Goal: Task Accomplishment & Management: Manage account settings

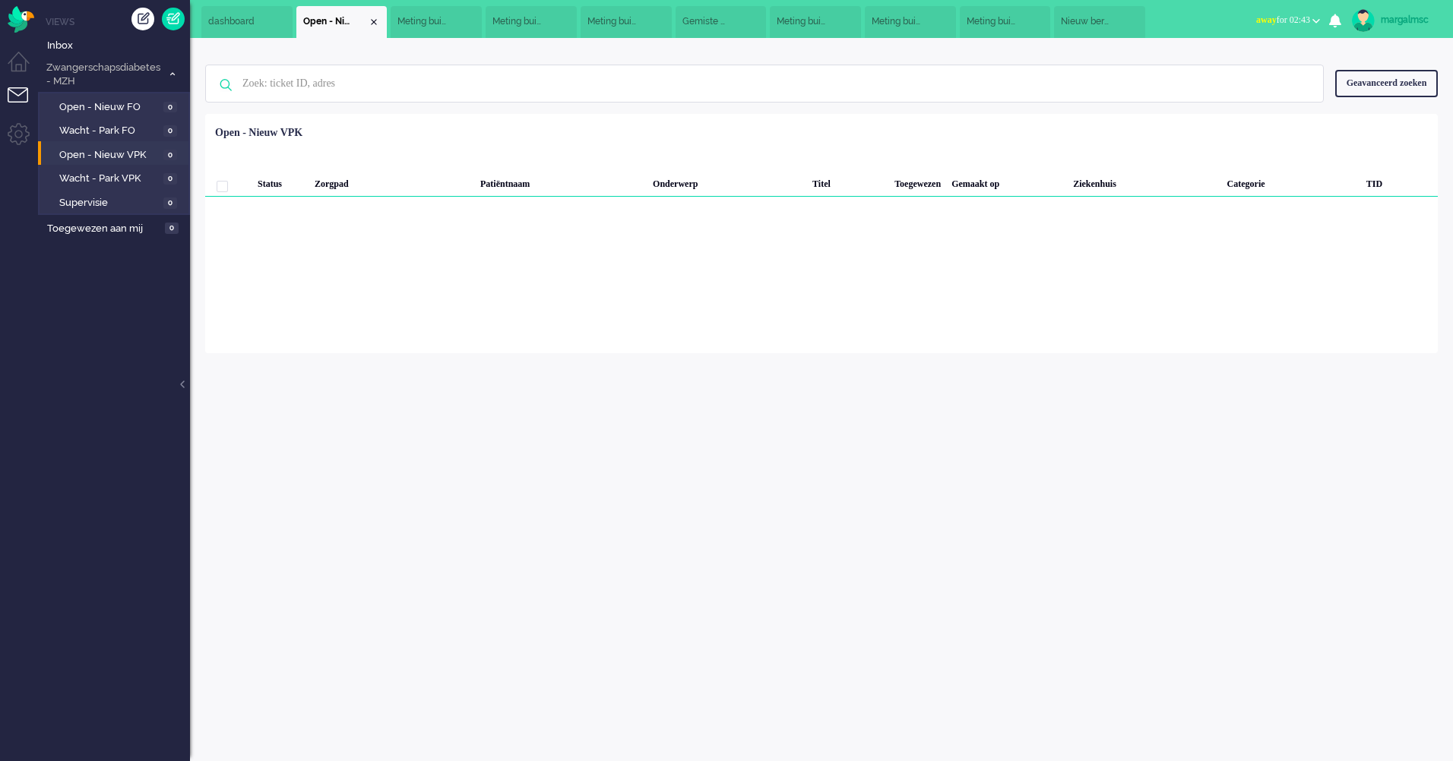
click at [1125, 19] on li "Nieuw bericht van patiënt" at bounding box center [1099, 22] width 91 height 32
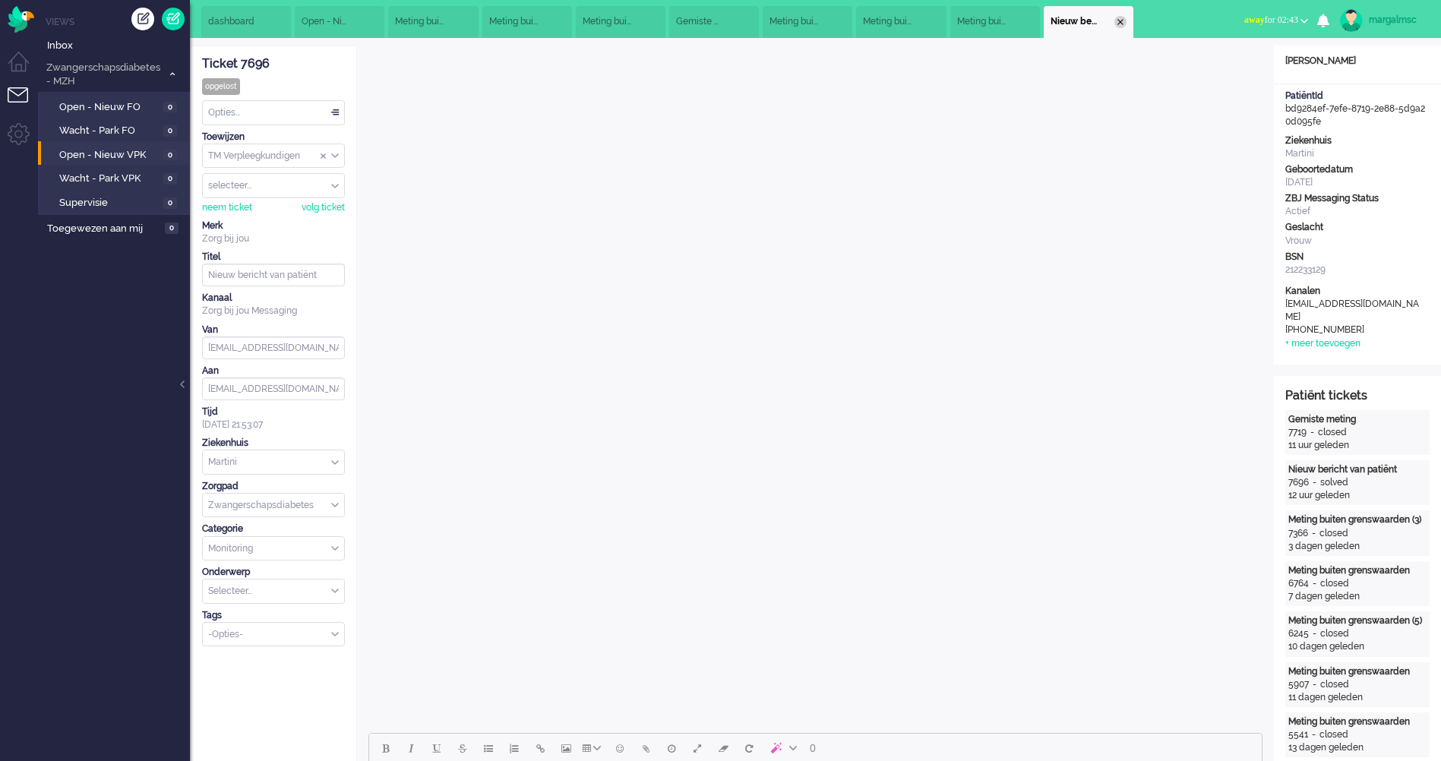
click at [1127, 20] on div "Close tab" at bounding box center [1121, 22] width 12 height 12
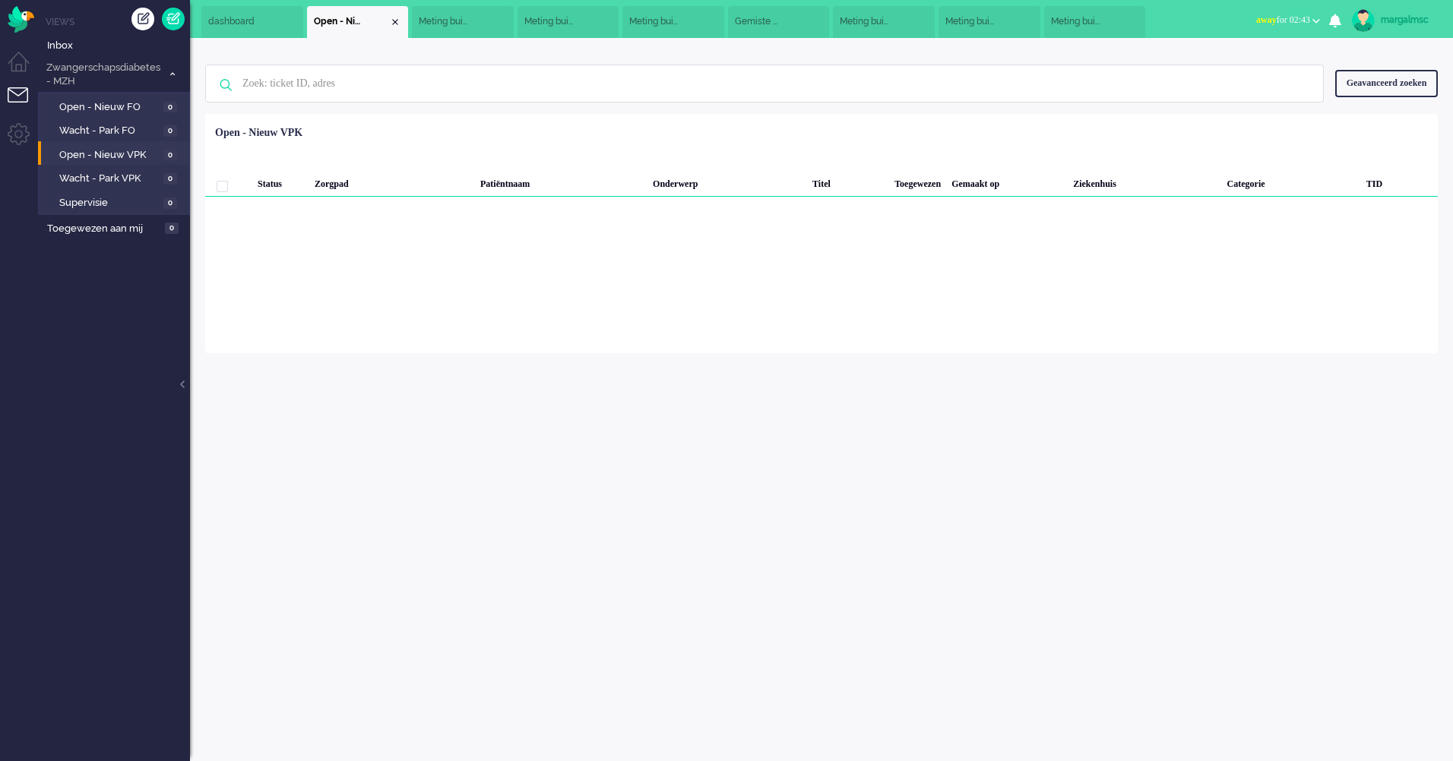
click at [1122, 20] on li "Meting buiten grenswaarden" at bounding box center [1095, 22] width 102 height 32
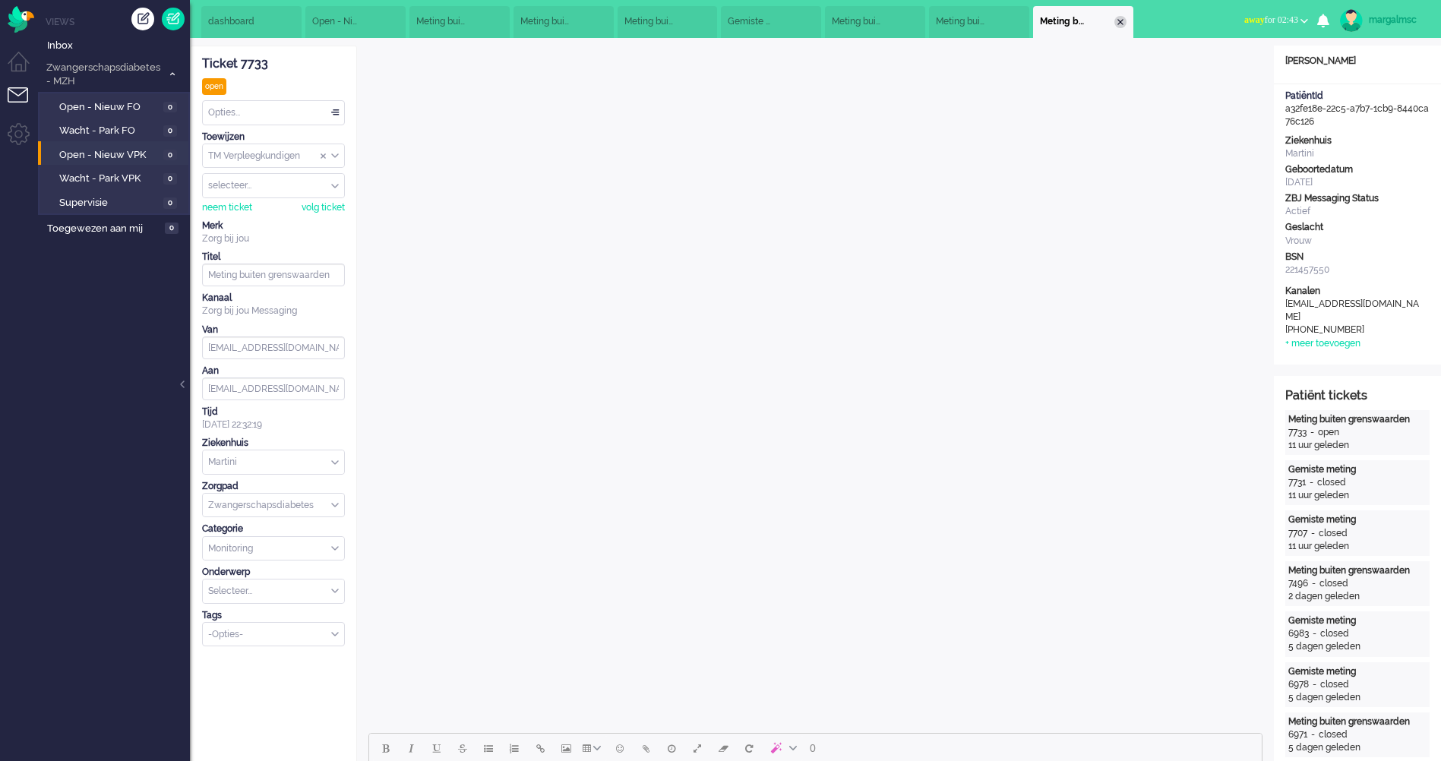
click at [1127, 21] on div "Close tab" at bounding box center [1121, 22] width 12 height 12
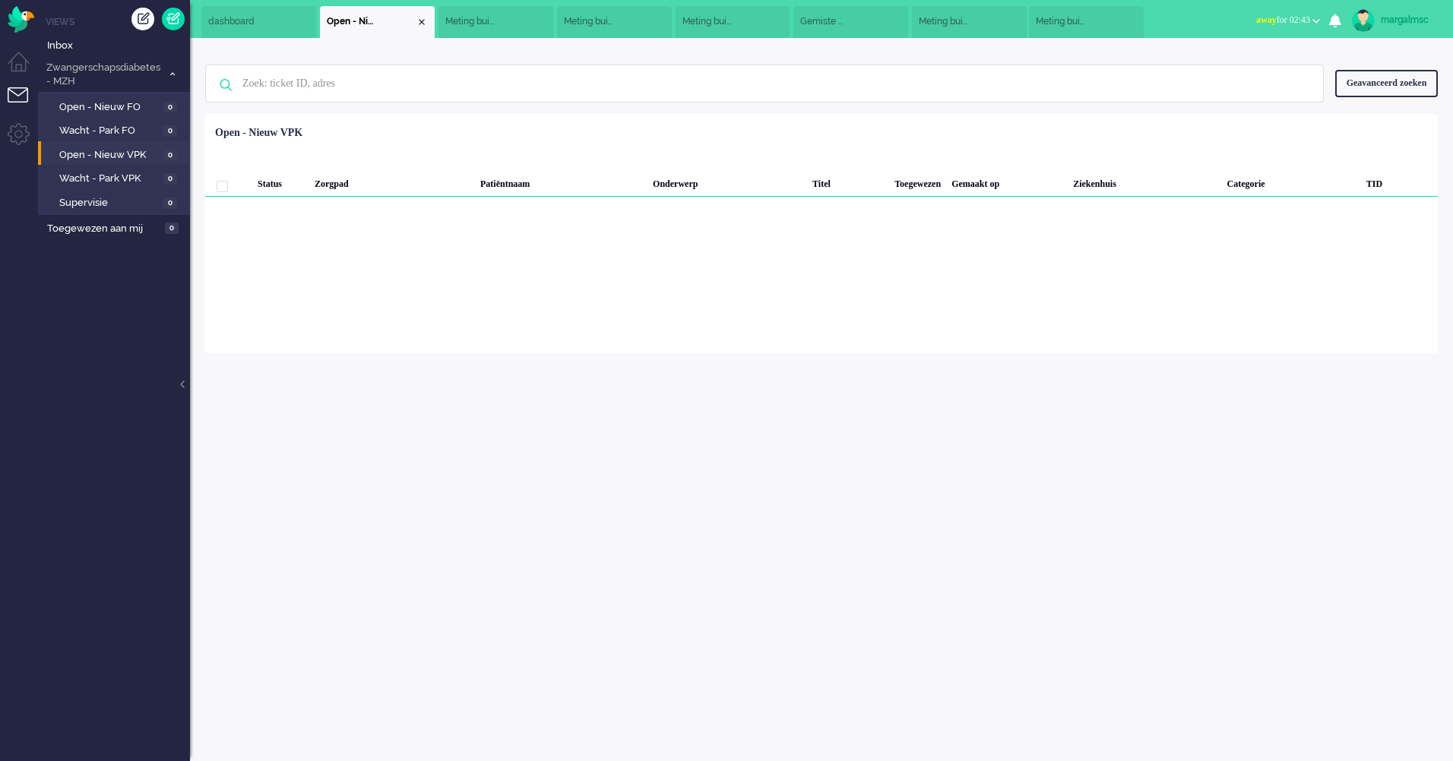
click at [1127, 25] on li "Meting buiten grenswaarden" at bounding box center [1086, 22] width 115 height 32
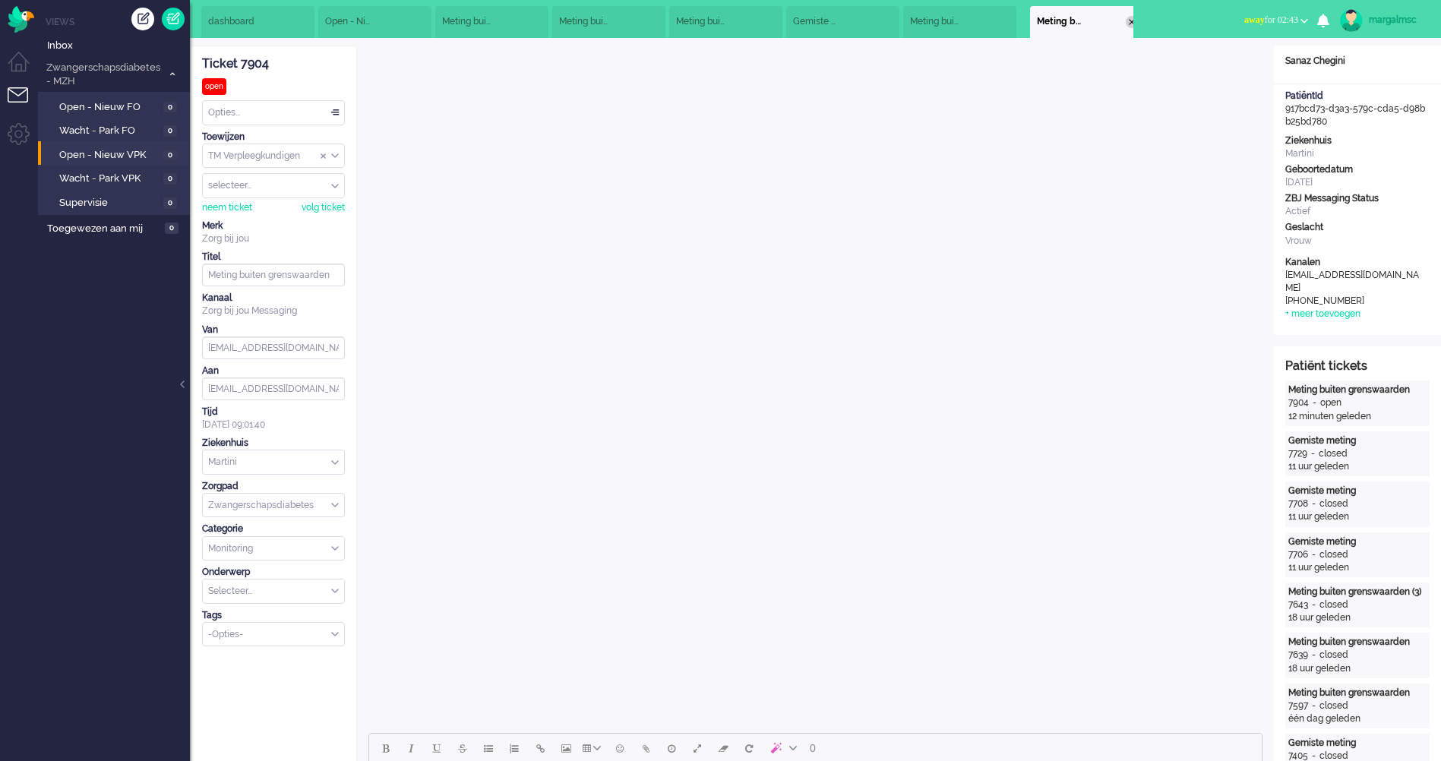
click at [1127, 20] on div "Close tab" at bounding box center [1132, 22] width 12 height 12
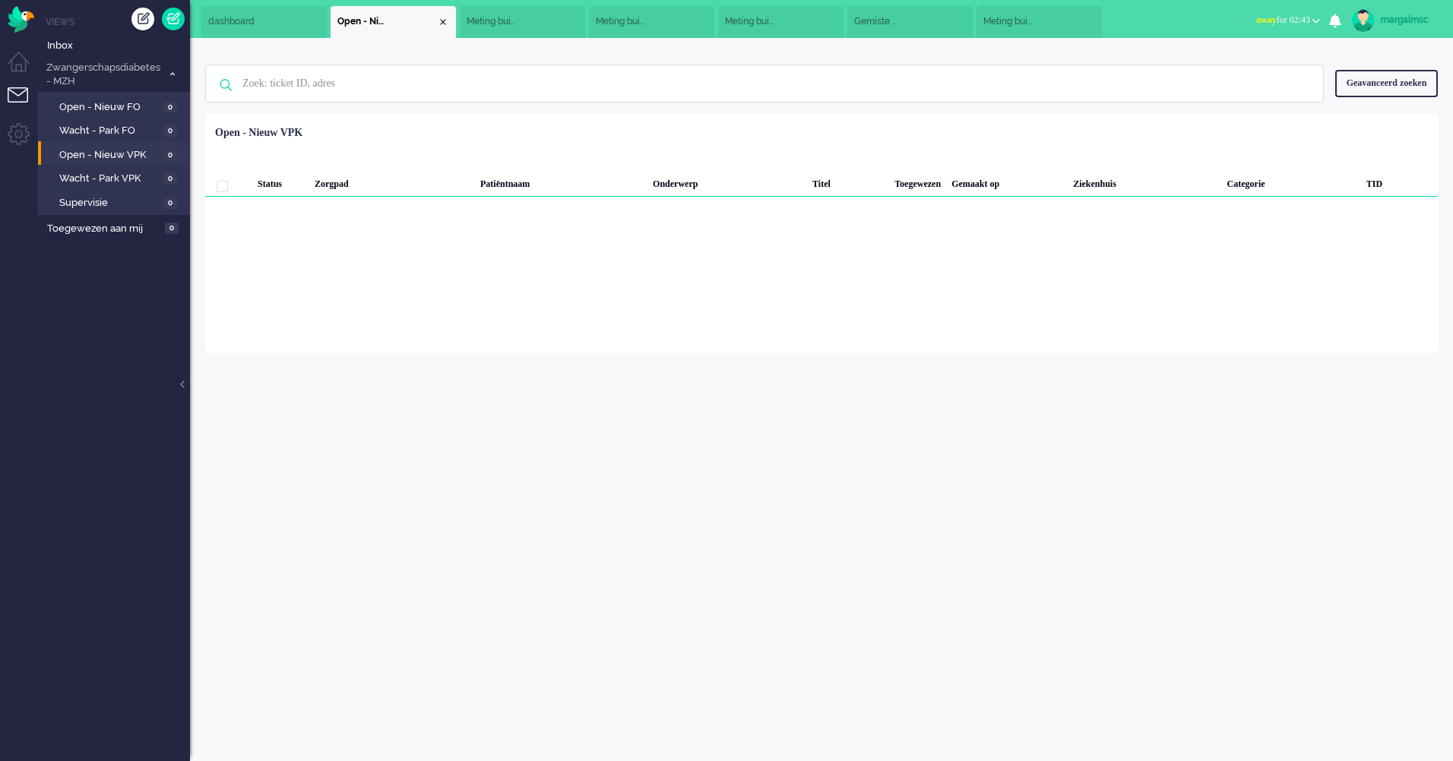
click at [1086, 11] on li "Meting buiten grenswaarden" at bounding box center [1038, 22] width 125 height 32
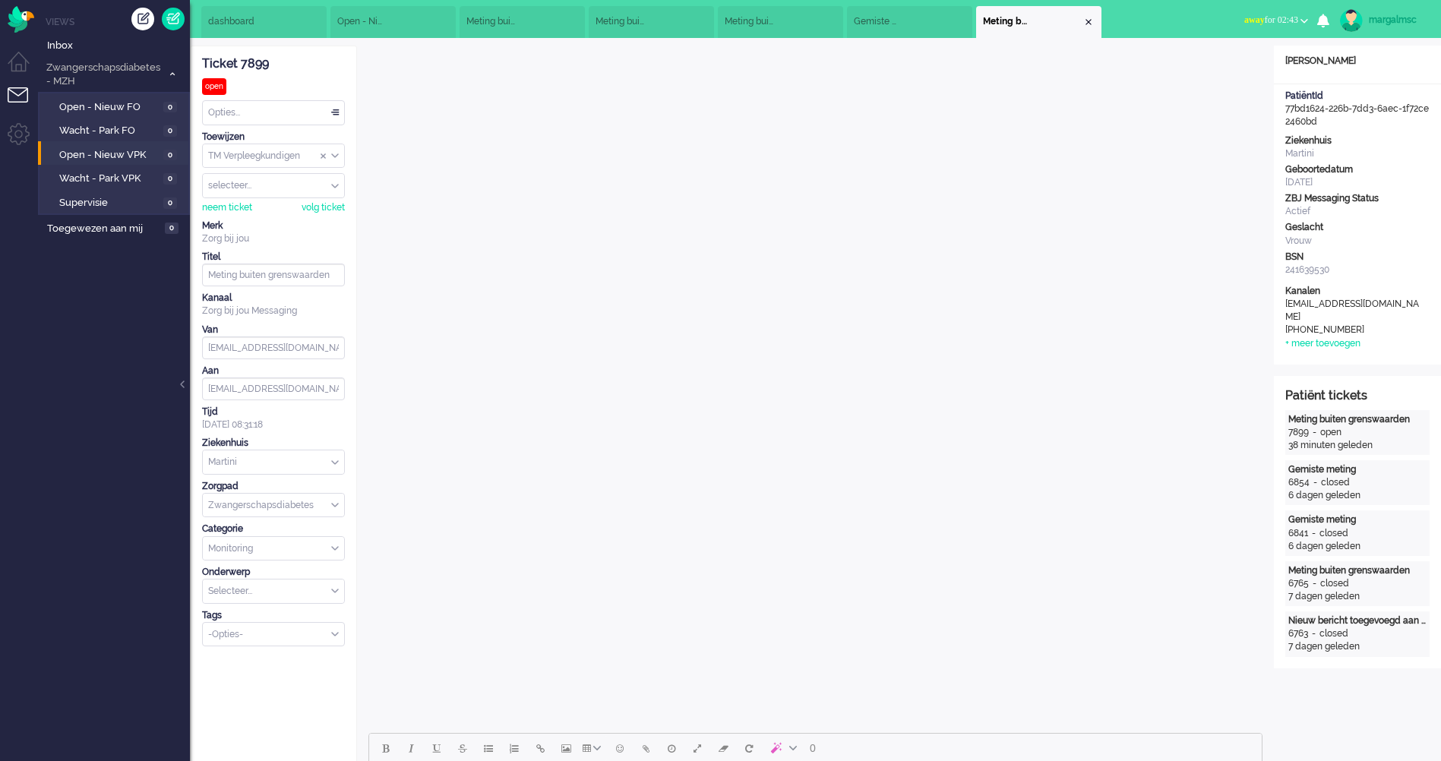
click at [1088, 14] on li "Meting buiten grenswaarden" at bounding box center [1038, 22] width 125 height 32
click at [1089, 17] on div "Close tab" at bounding box center [1089, 22] width 12 height 12
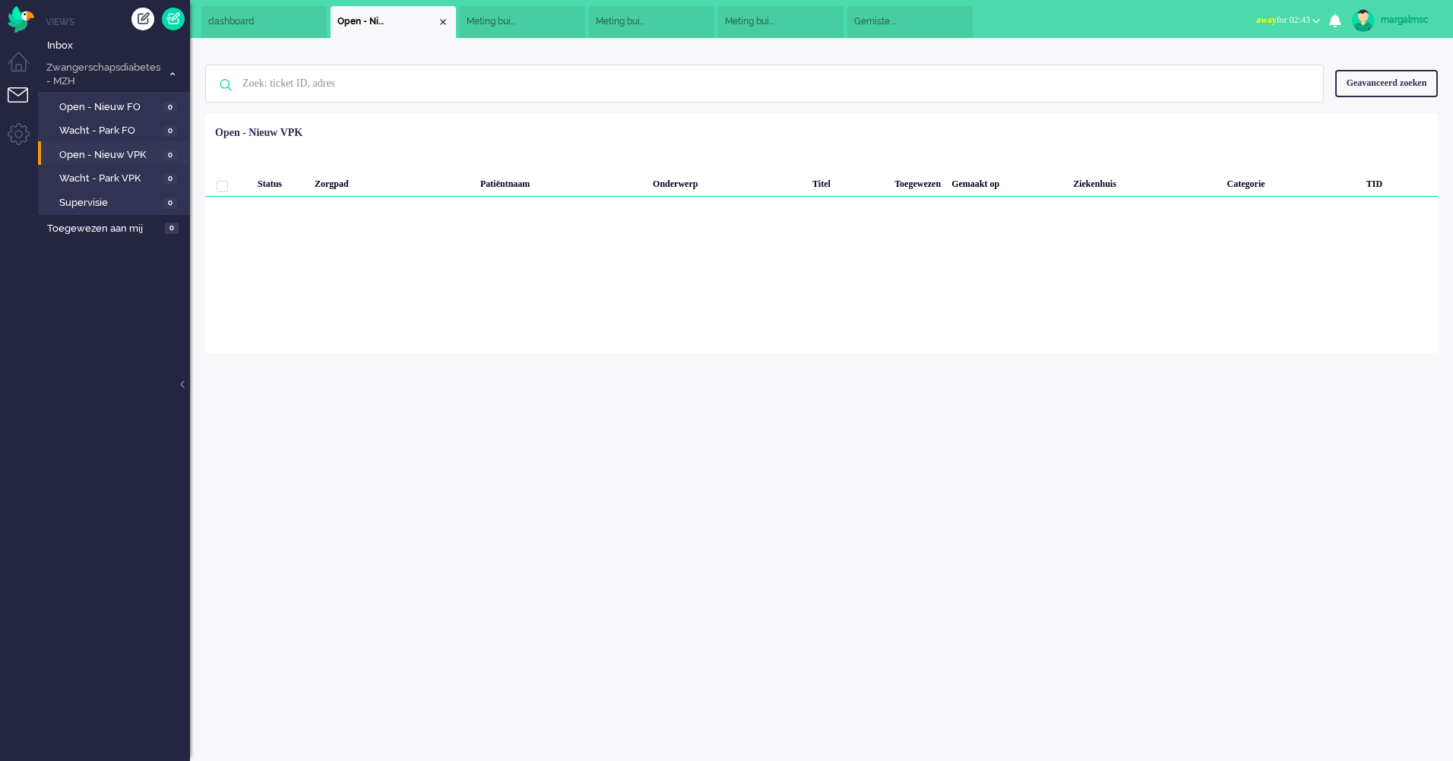
click at [935, 19] on li "Gemiste meting" at bounding box center [909, 22] width 125 height 32
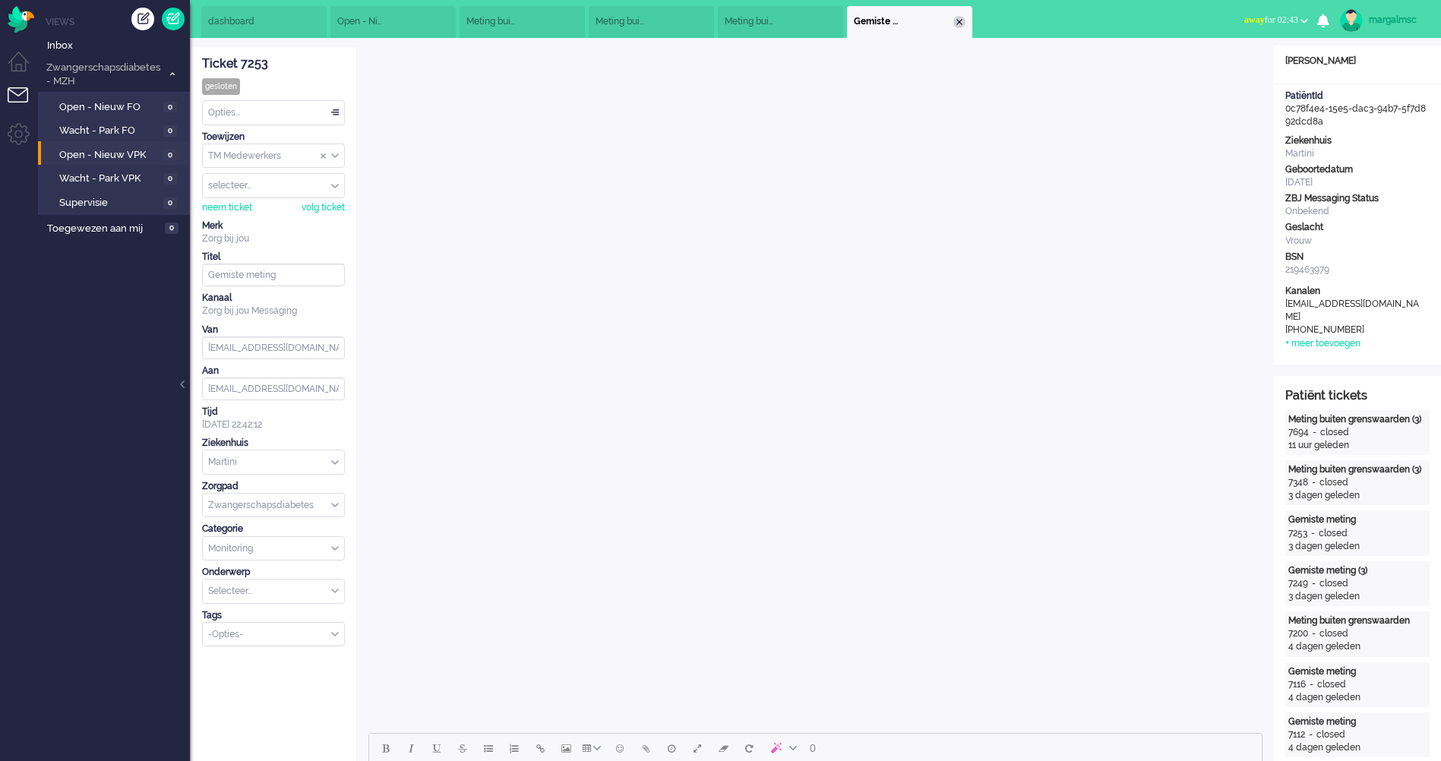
click at [956, 21] on div "Close tab" at bounding box center [959, 22] width 12 height 12
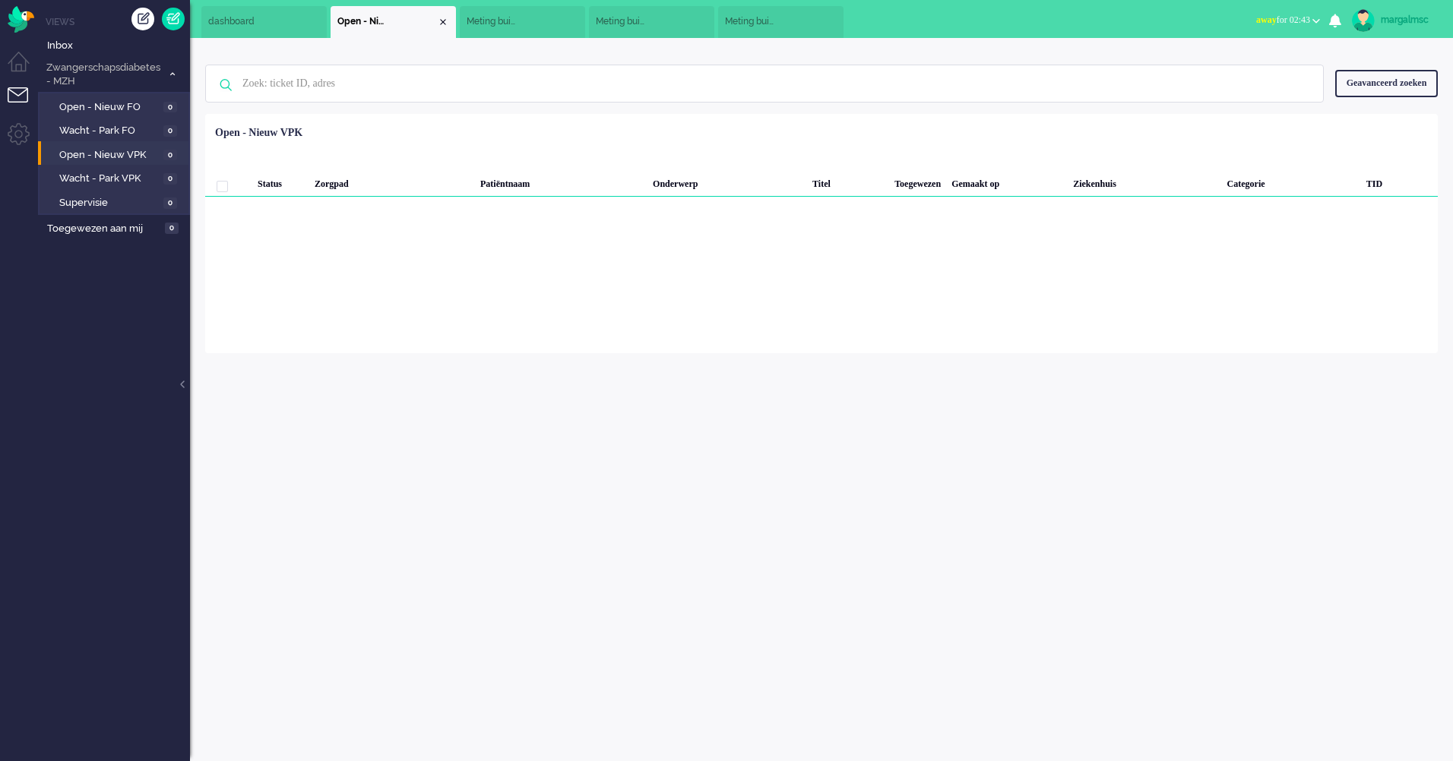
click at [825, 19] on li "Meting buiten grenswaarden" at bounding box center [780, 22] width 125 height 32
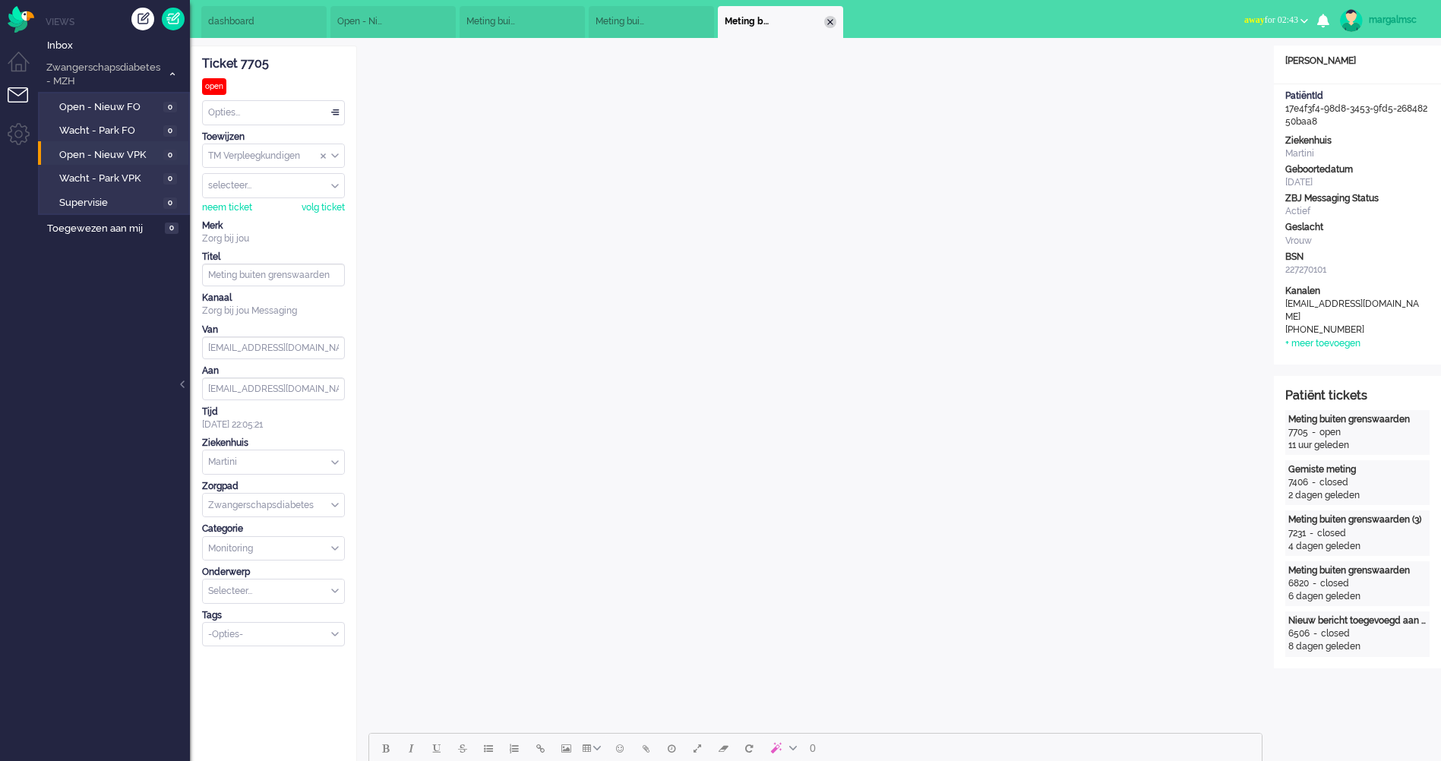
click at [831, 23] on div "Close tab" at bounding box center [830, 22] width 12 height 12
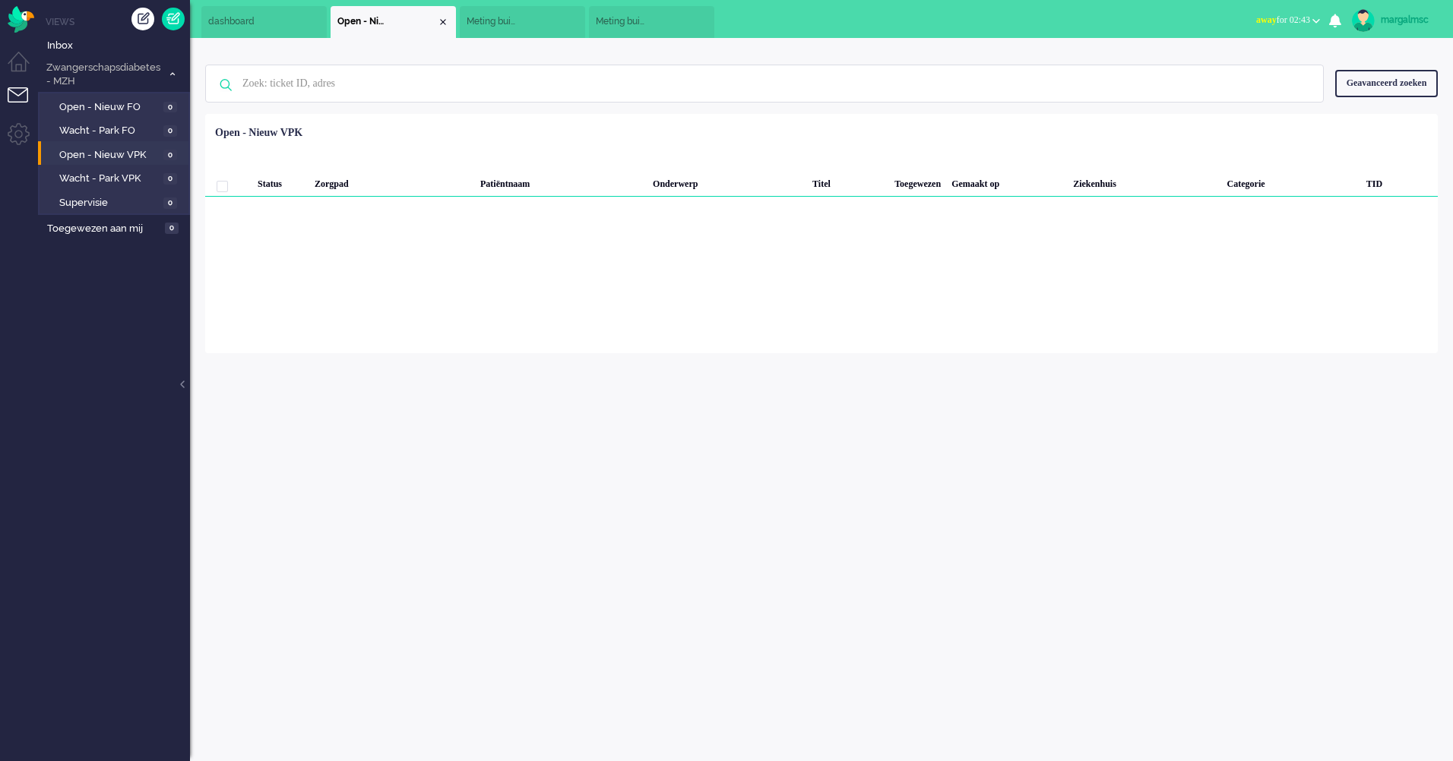
click at [691, 24] on li "Meting buiten grenswaarden (3)" at bounding box center [651, 22] width 125 height 32
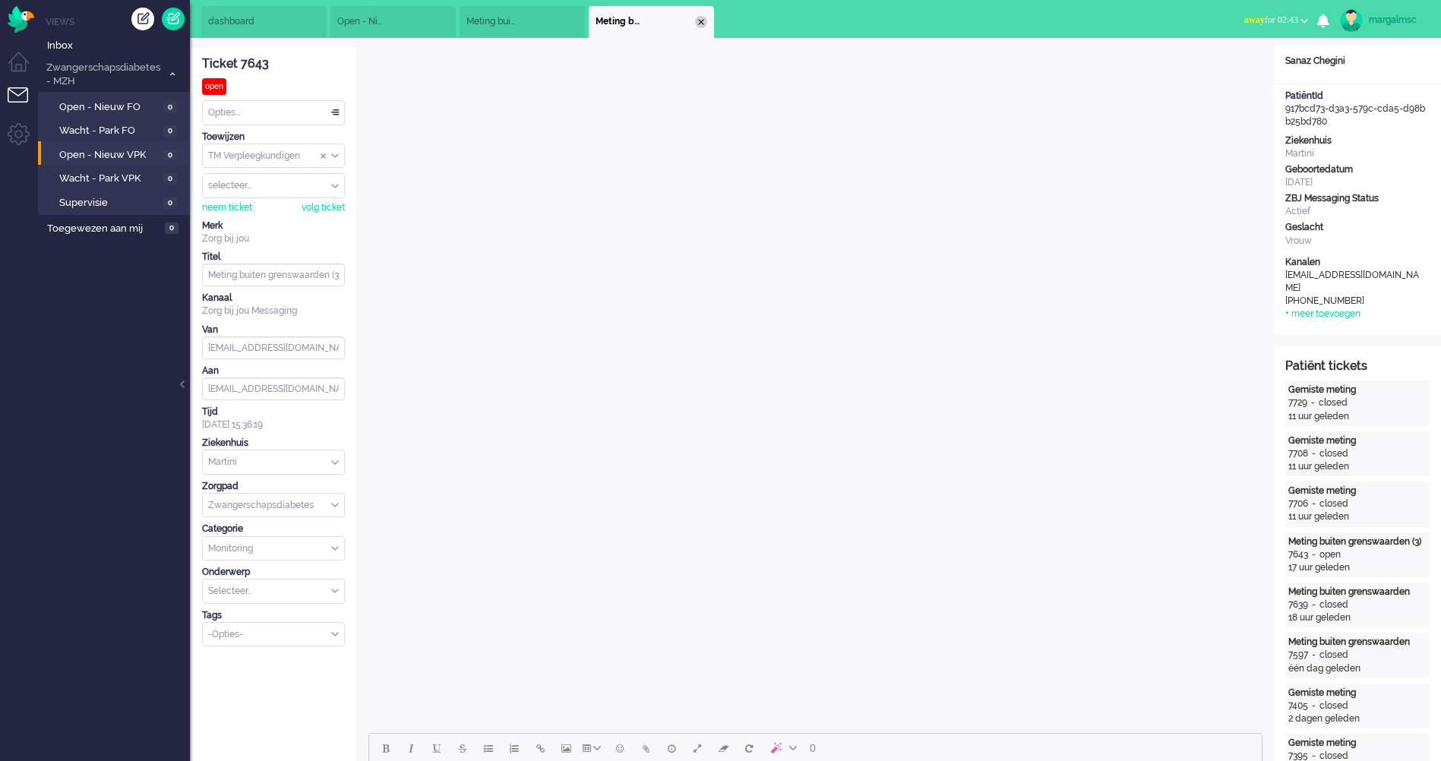
click at [701, 23] on div "Close tab" at bounding box center [701, 22] width 12 height 12
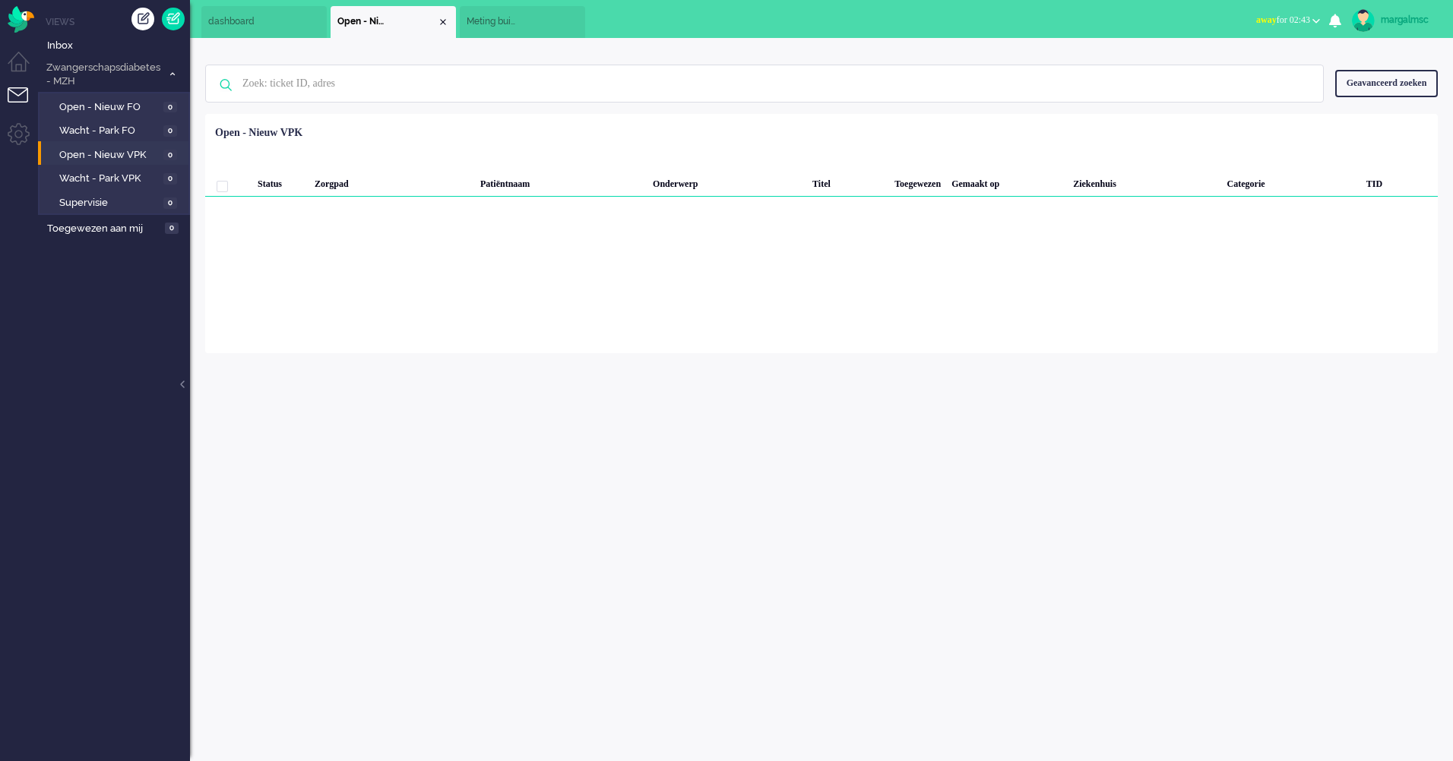
click at [578, 20] on li "Meting buiten grenswaarden (3)" at bounding box center [522, 22] width 125 height 32
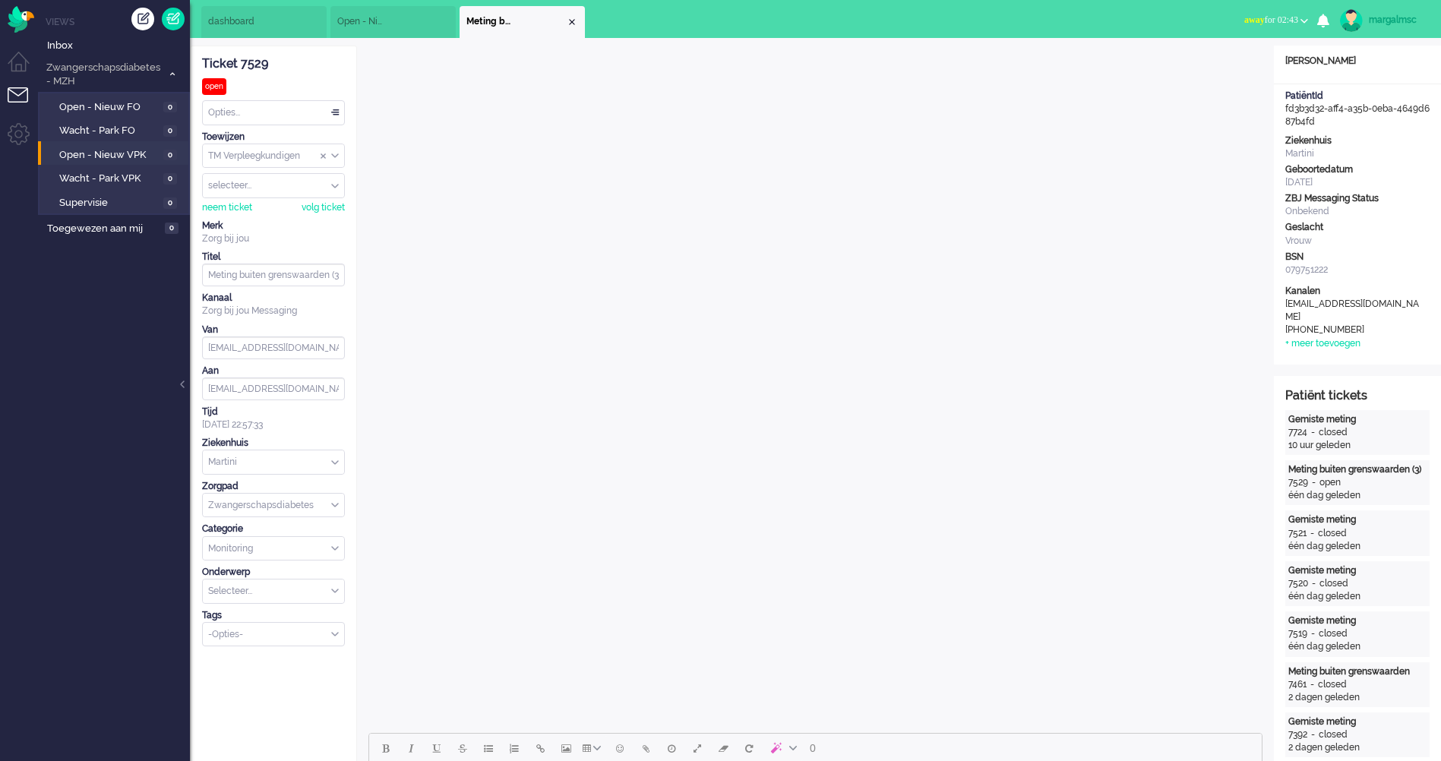
click at [574, 15] on li "Meting buiten grenswaarden (3)" at bounding box center [522, 22] width 125 height 32
click at [574, 13] on li "Meting buiten grenswaarden (3)" at bounding box center [522, 22] width 125 height 32
click at [577, 12] on li "Meting buiten grenswaarden (3)" at bounding box center [522, 22] width 125 height 32
click at [571, 12] on li "Meting buiten grenswaarden (3)" at bounding box center [522, 23] width 125 height 32
click at [566, 19] on div "Close tab" at bounding box center [572, 22] width 12 height 12
